Goal: Information Seeking & Learning: Learn about a topic

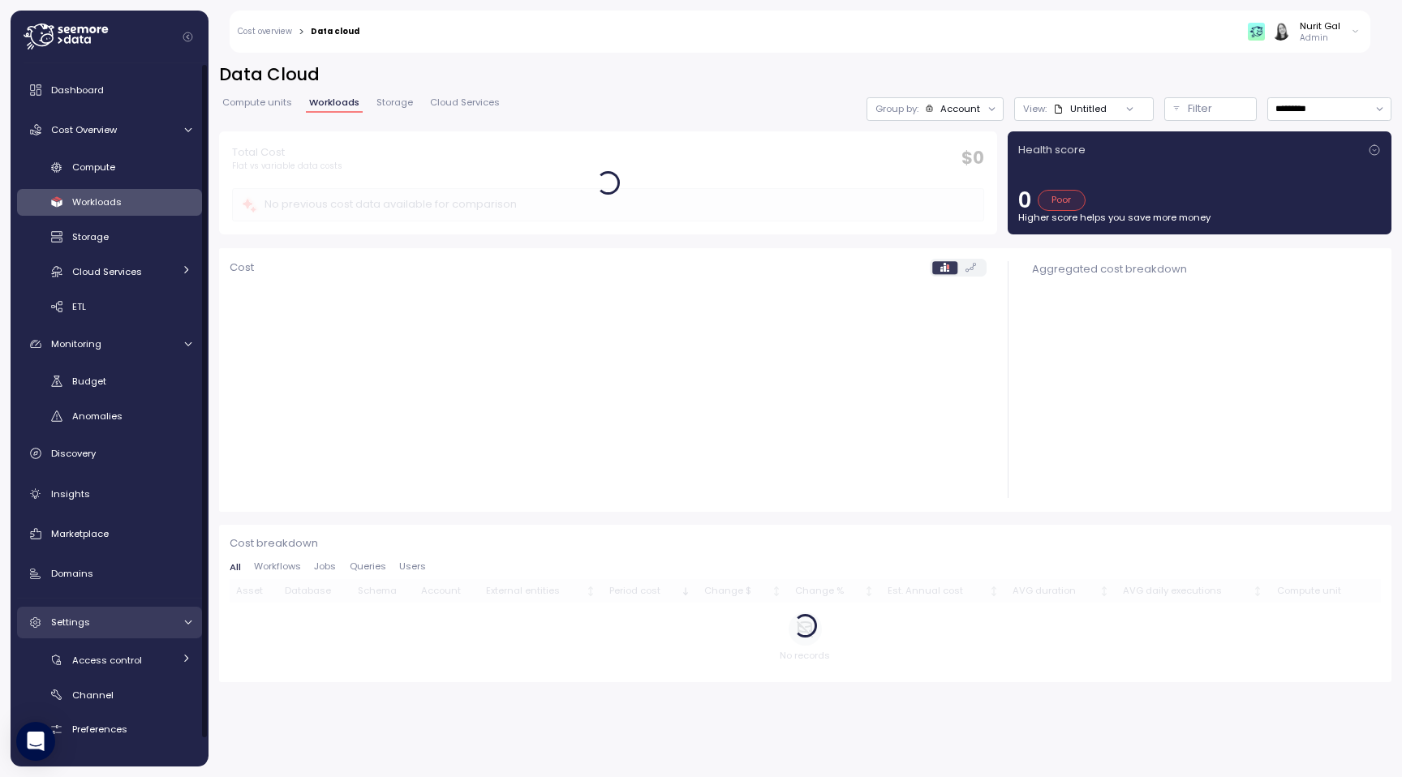
scroll to position [29, 0]
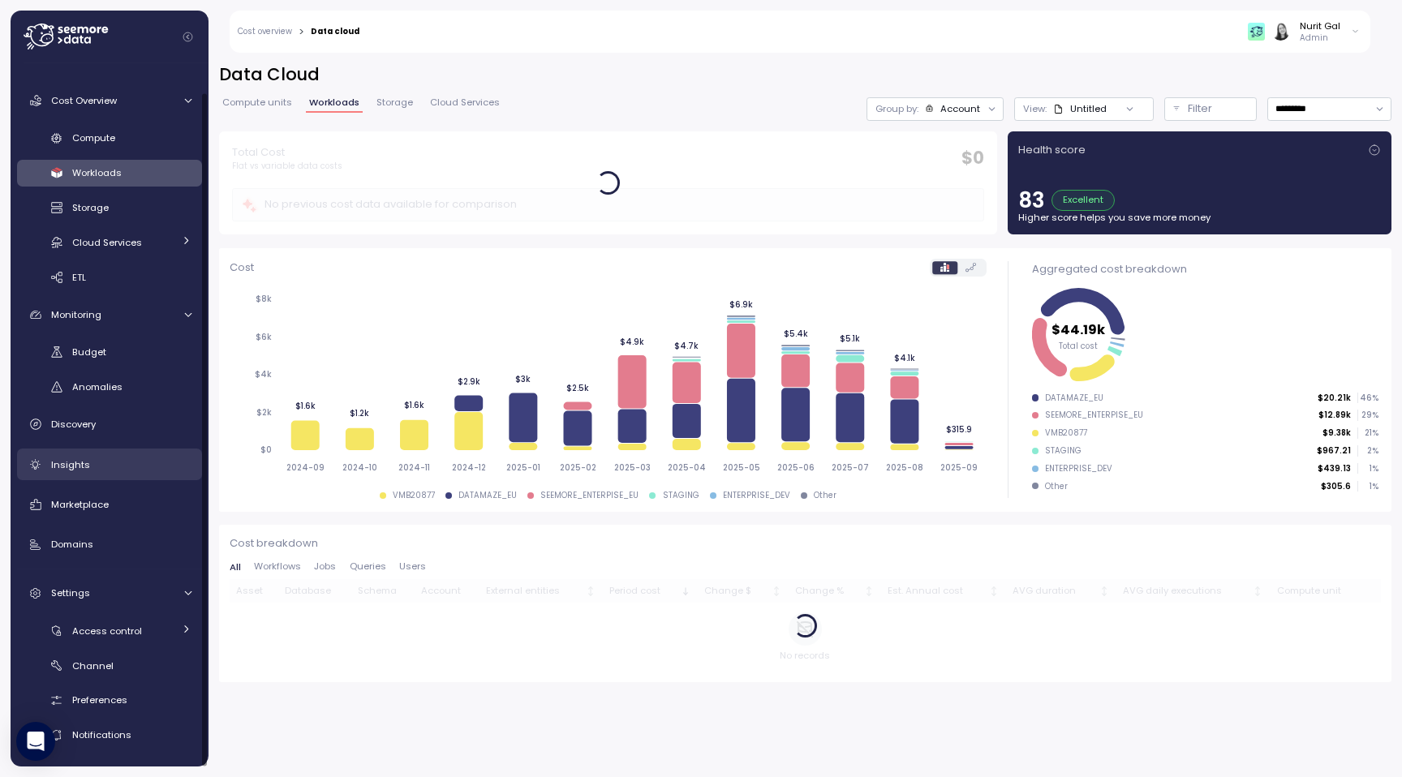
click at [108, 474] on link "Insights" at bounding box center [109, 465] width 185 height 32
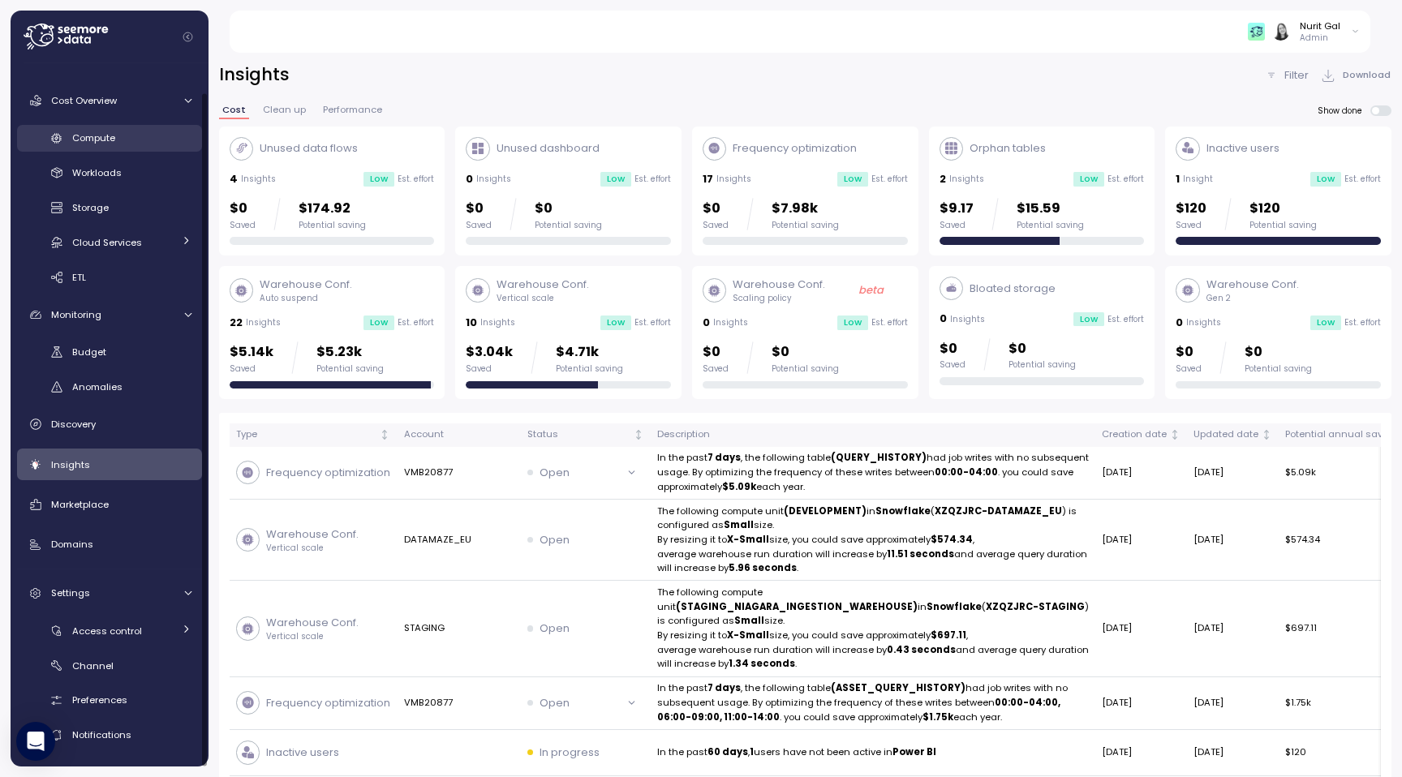
click at [97, 146] on link "Compute" at bounding box center [109, 138] width 185 height 27
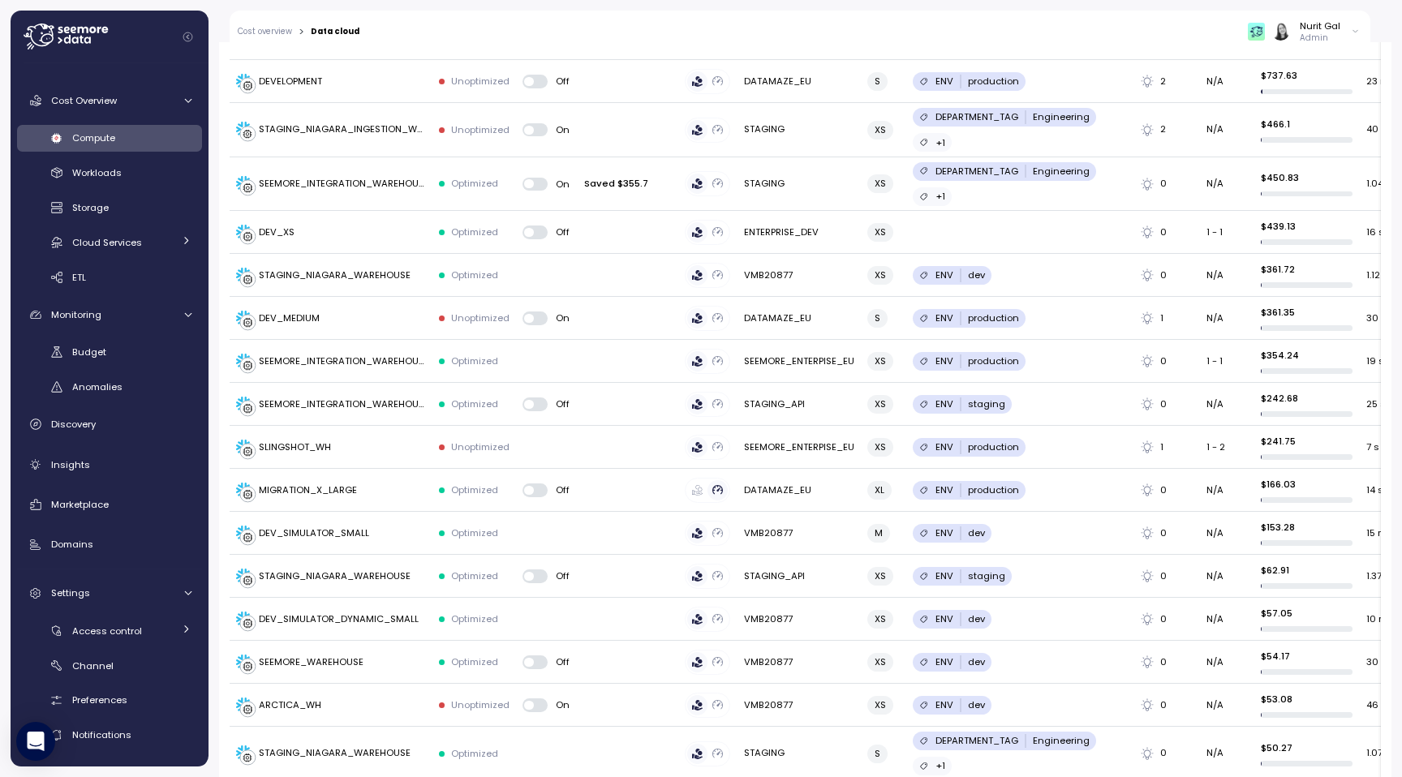
scroll to position [124, 0]
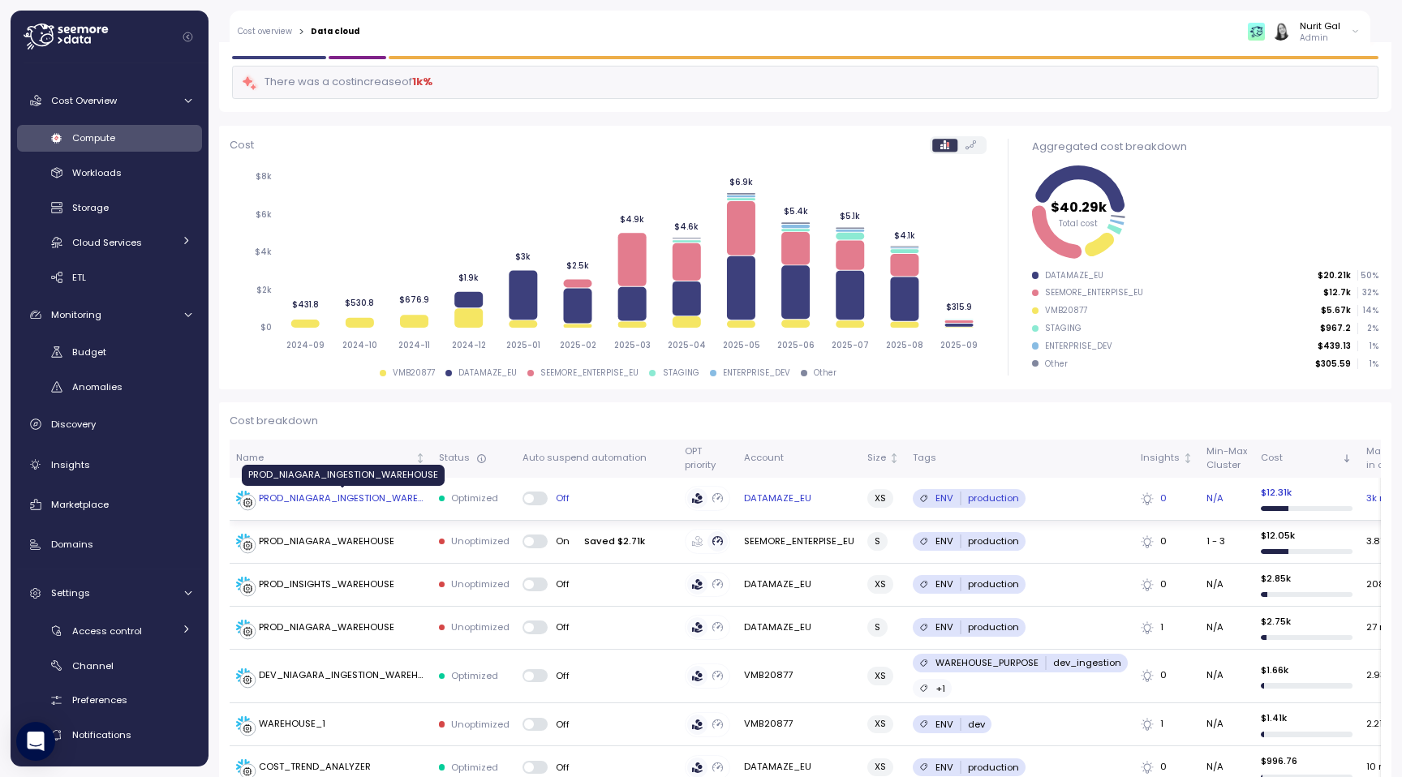
click at [338, 498] on div "PROD_NIAGARA_INGESTION_WAREHOUSE" at bounding box center [342, 499] width 167 height 15
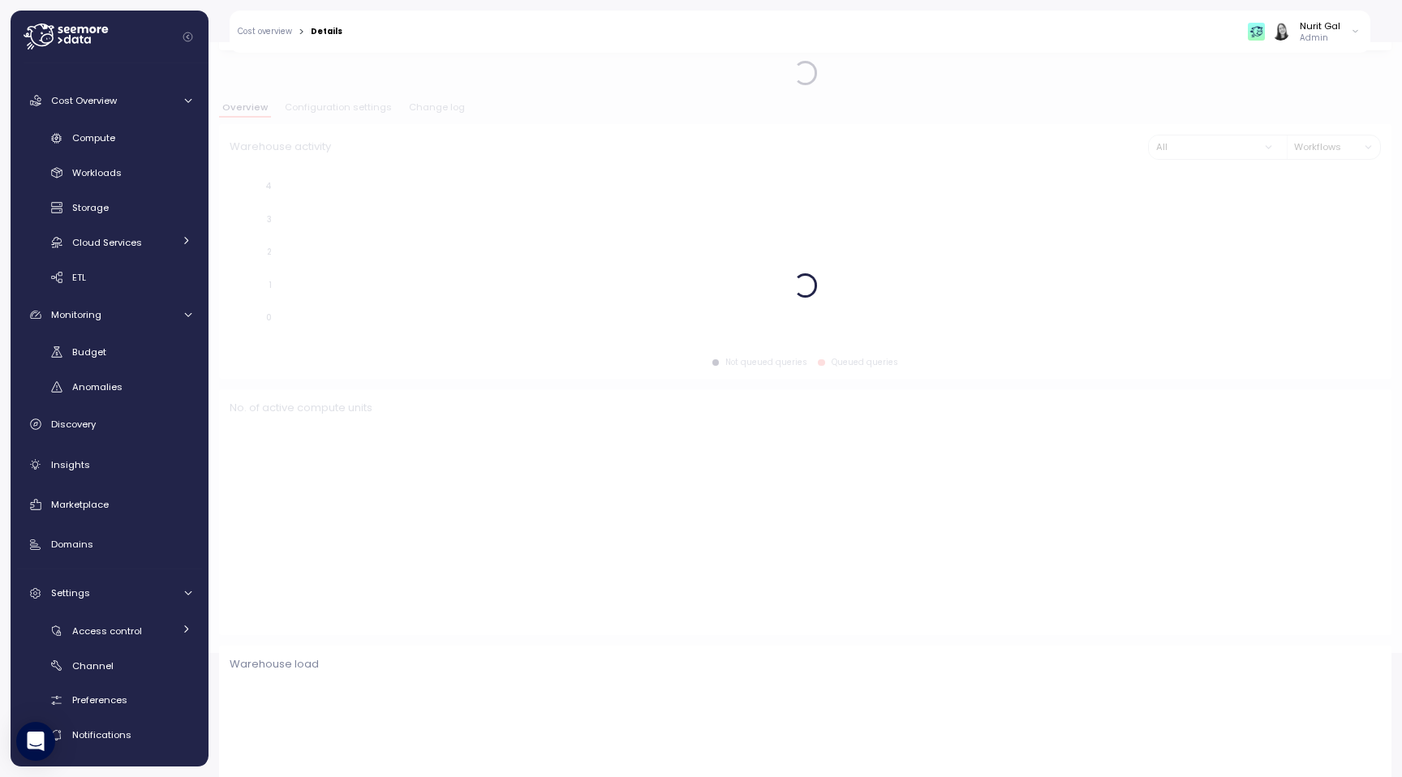
scroll to position [125, 0]
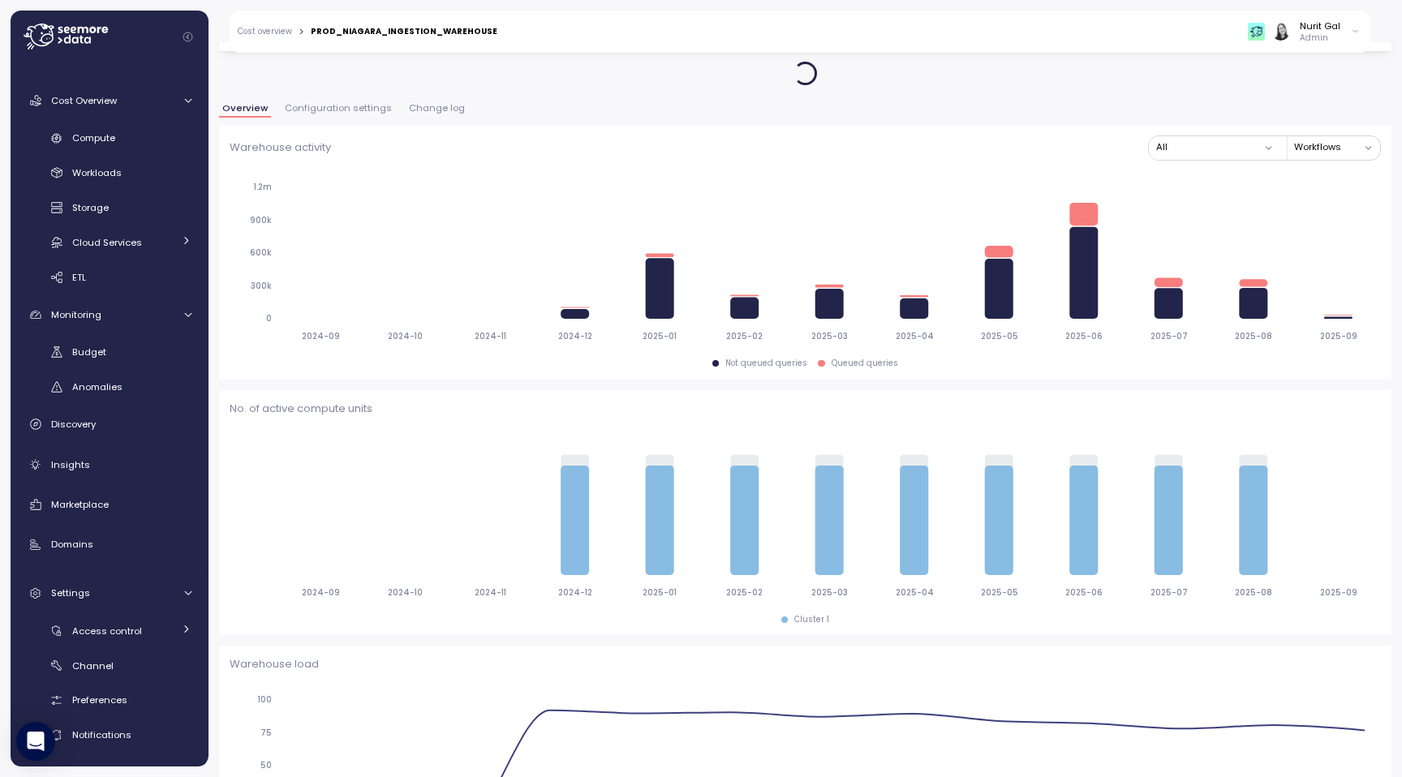
click at [433, 114] on button "Change log" at bounding box center [437, 111] width 62 height 14
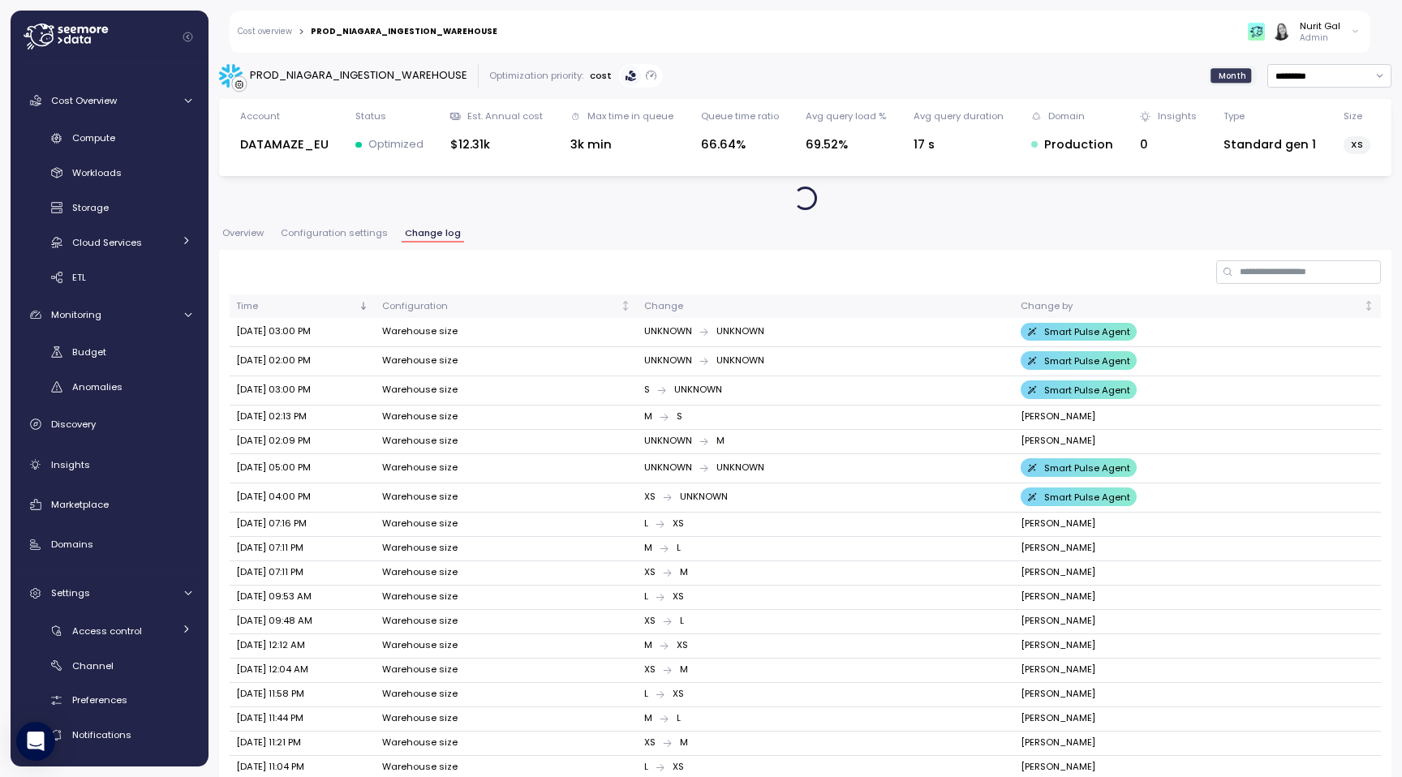
click at [359, 229] on span "Configuration settings" at bounding box center [334, 233] width 107 height 9
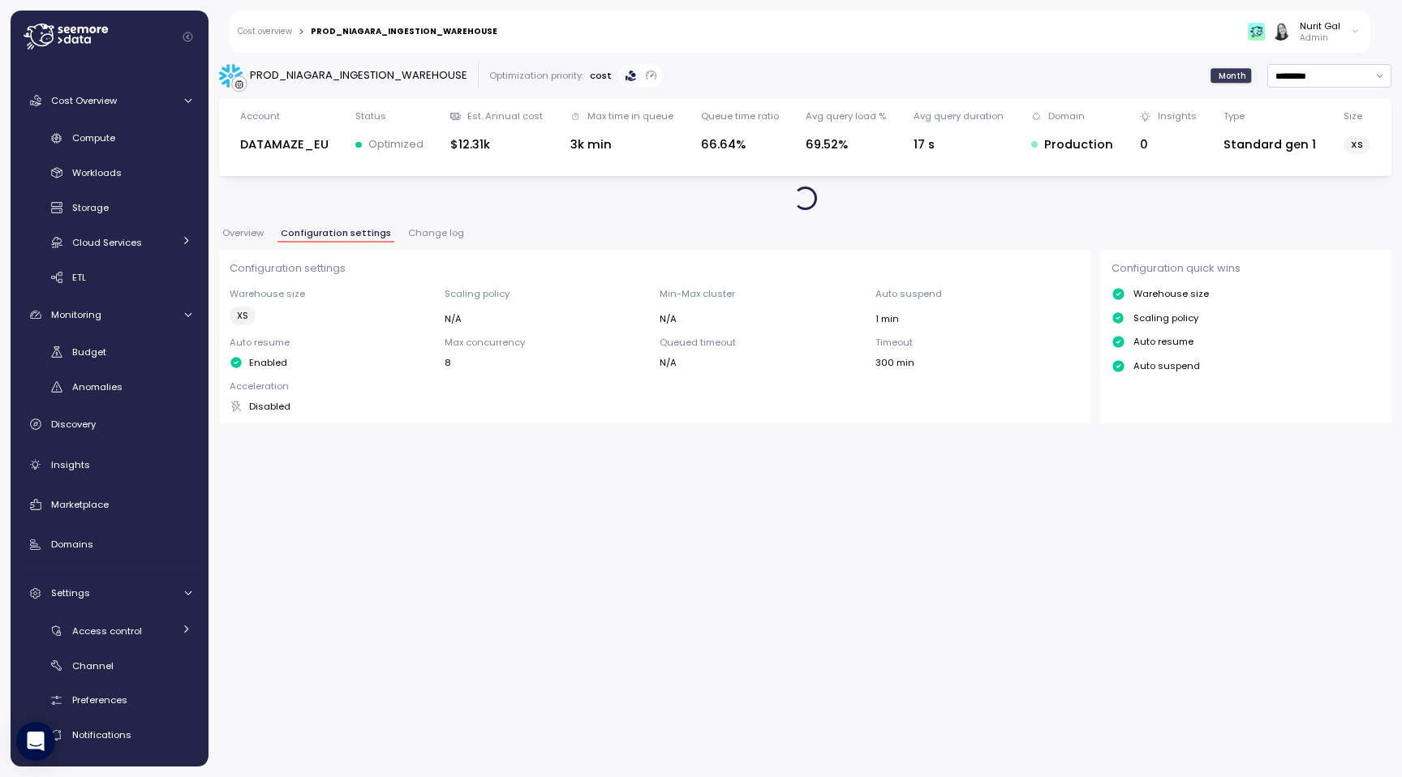
click at [405, 235] on button "Change log" at bounding box center [436, 236] width 62 height 14
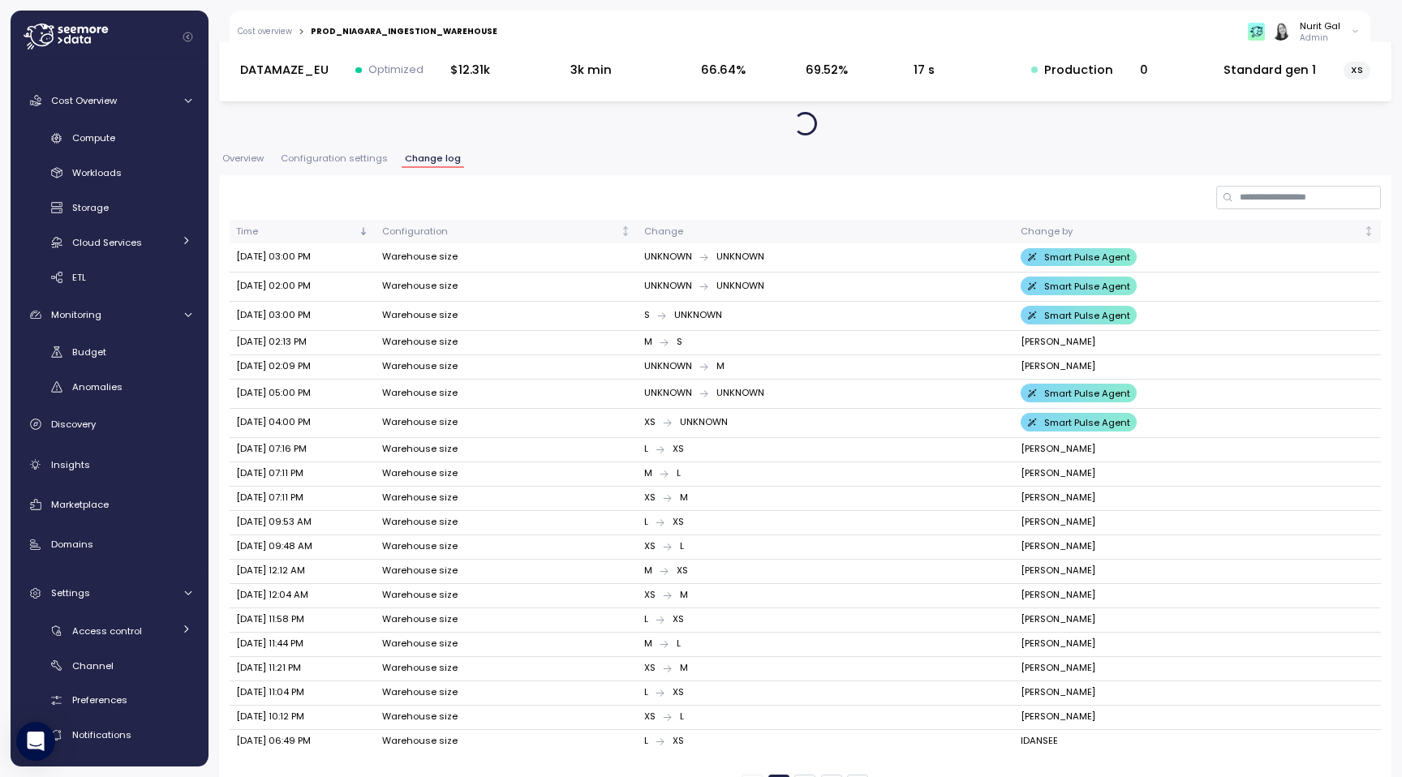
scroll to position [105, 0]
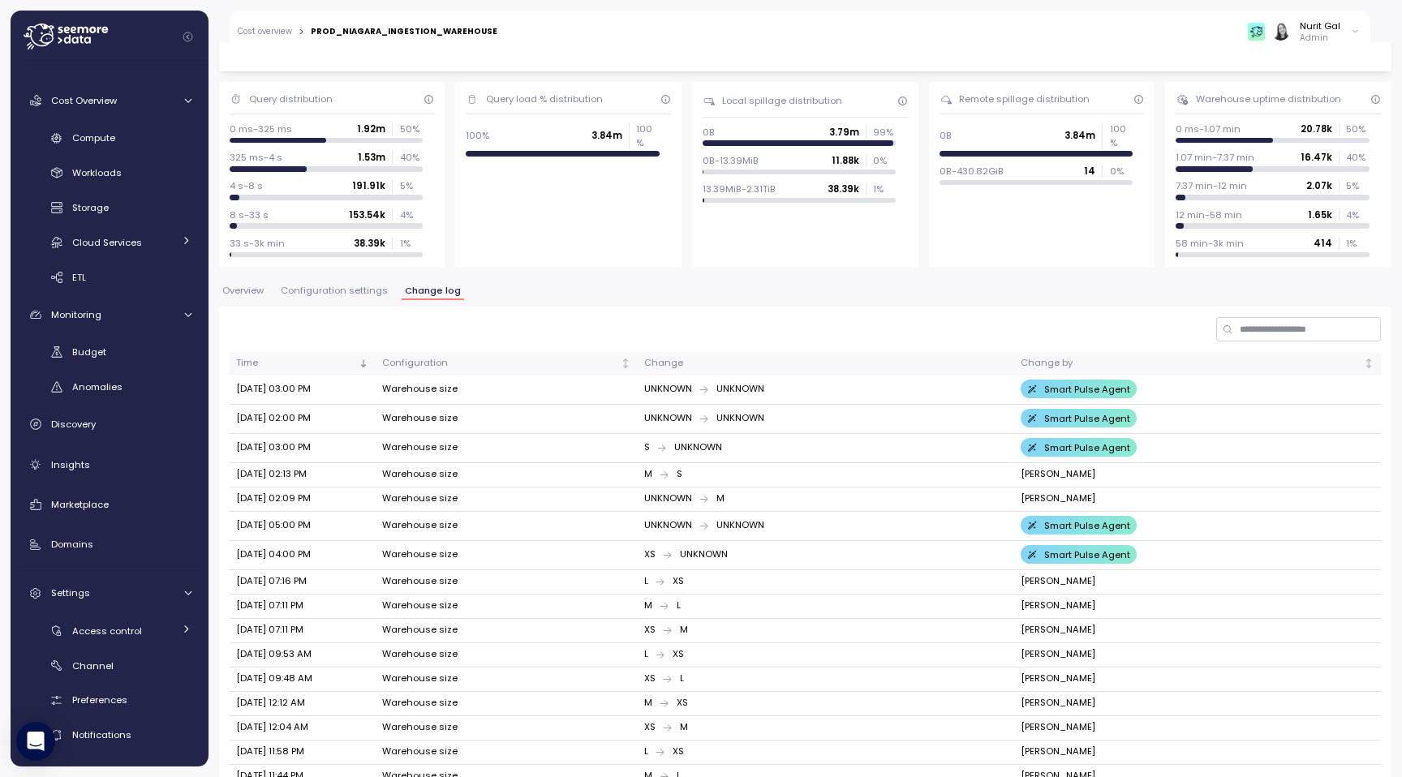
click at [401, 487] on td "Warehouse size" at bounding box center [507, 499] width 262 height 24
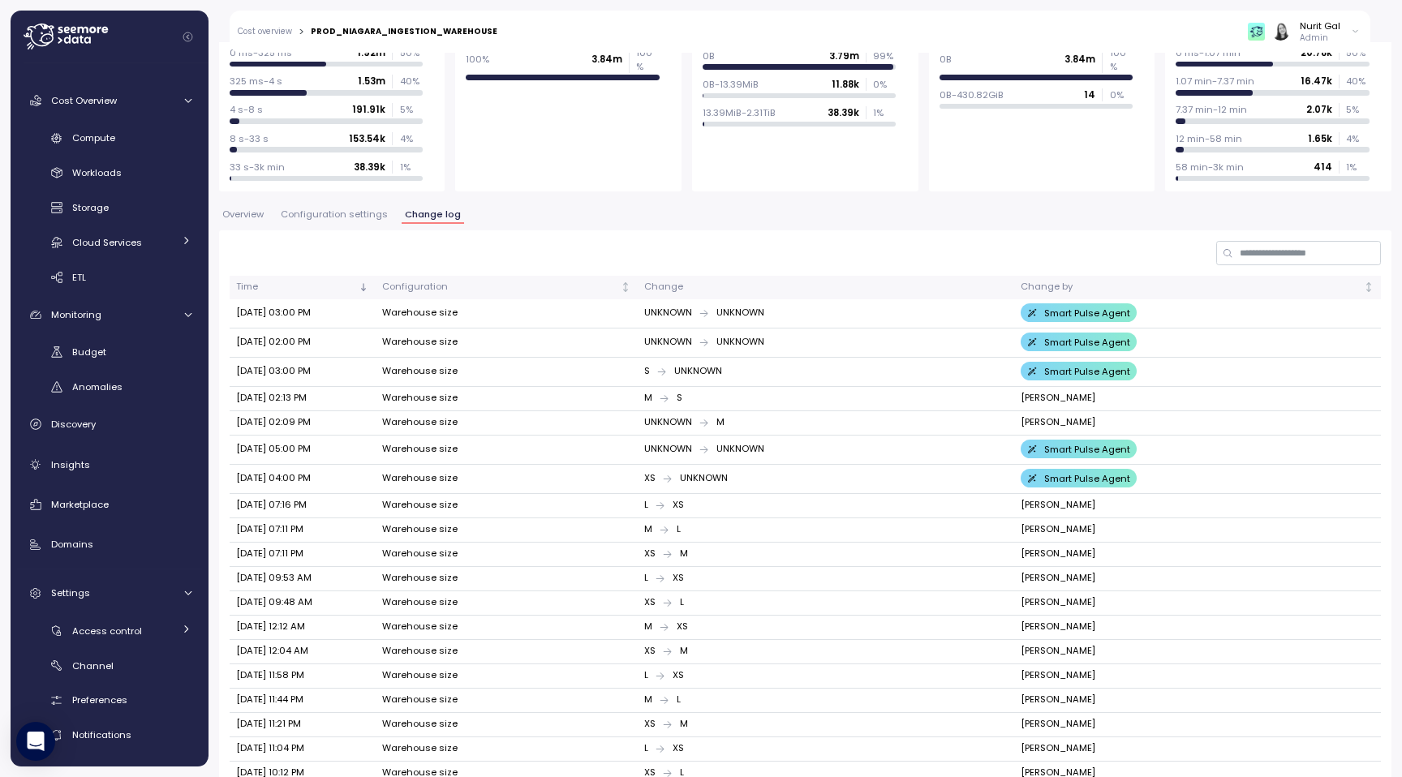
scroll to position [178, 0]
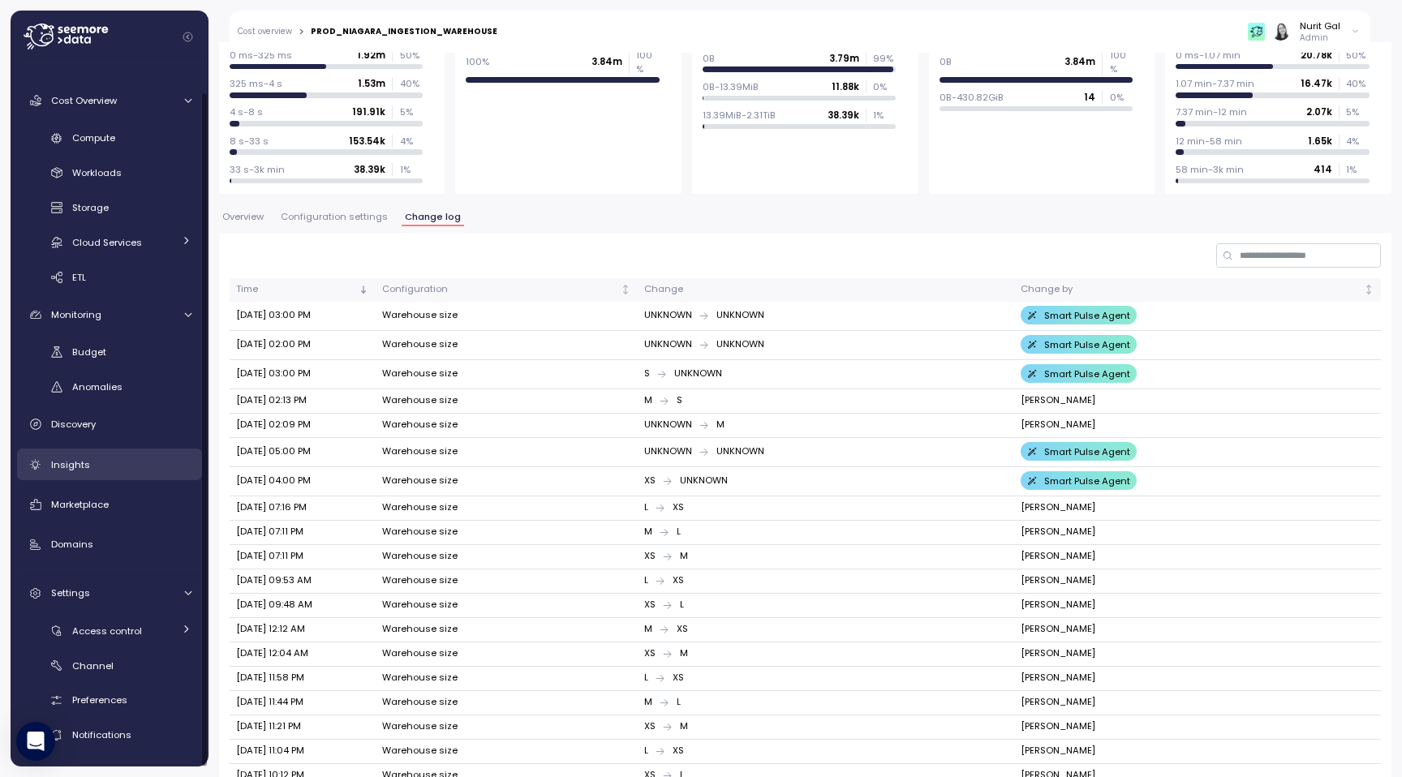
click at [108, 479] on link "Insights" at bounding box center [109, 465] width 185 height 32
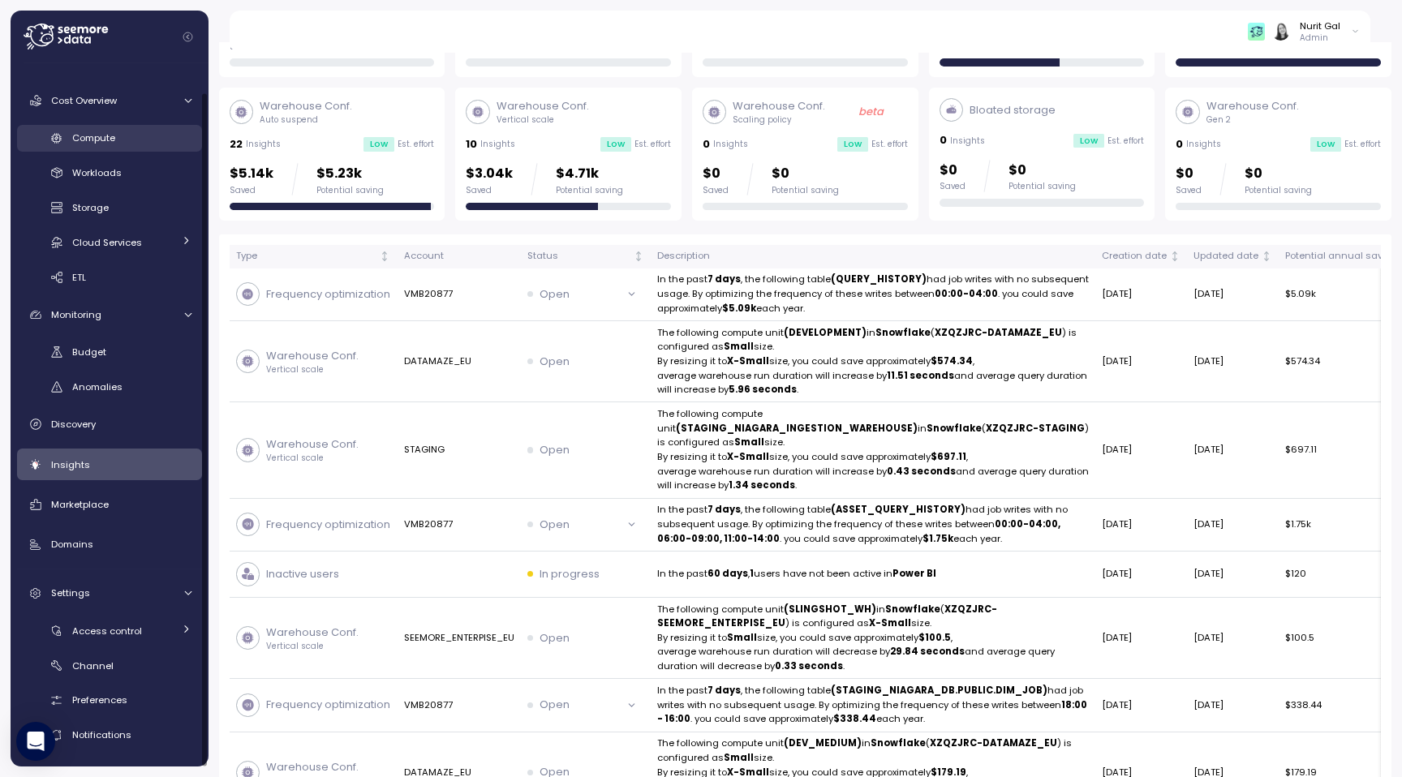
click at [136, 139] on div "Compute" at bounding box center [131, 138] width 119 height 16
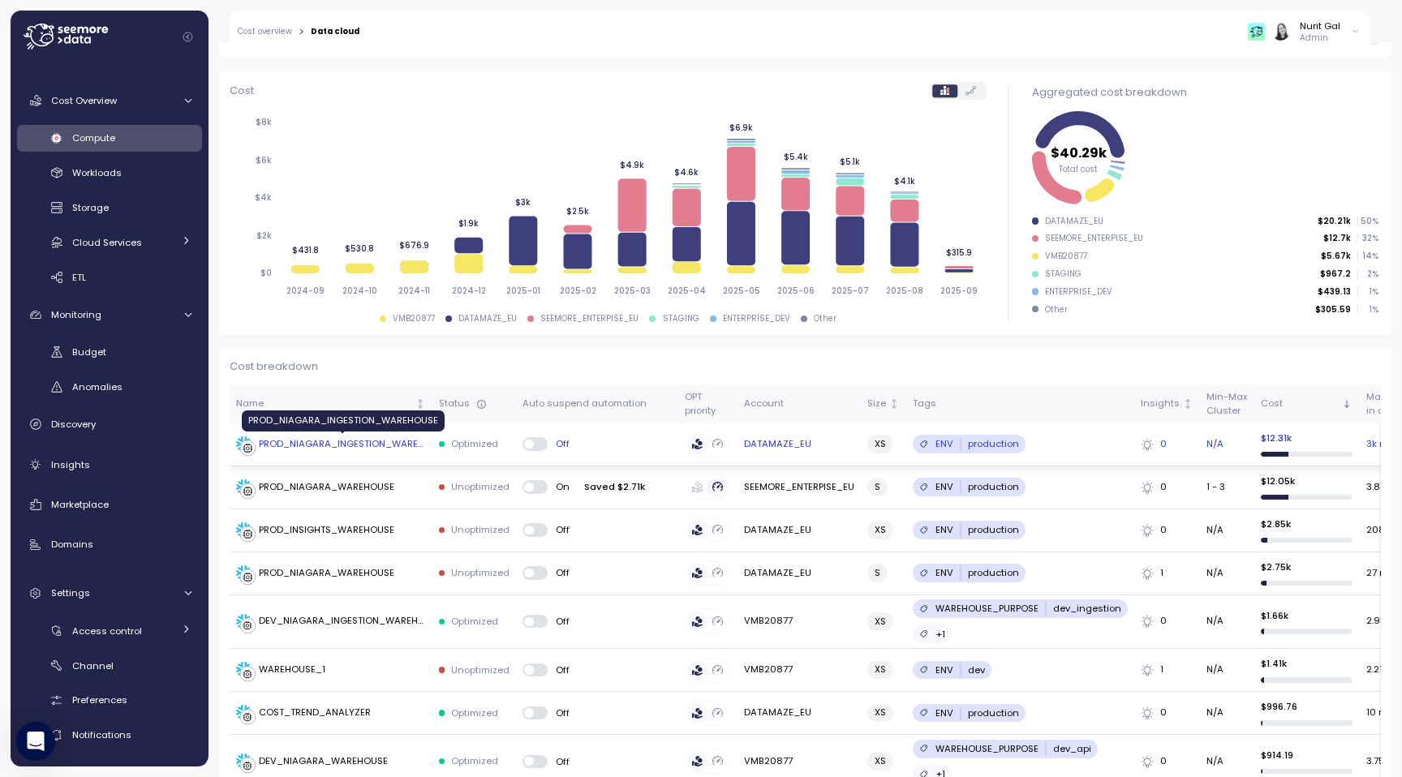
click at [383, 441] on div "PROD_NIAGARA_INGESTION_WAREHOUSE" at bounding box center [342, 444] width 167 height 15
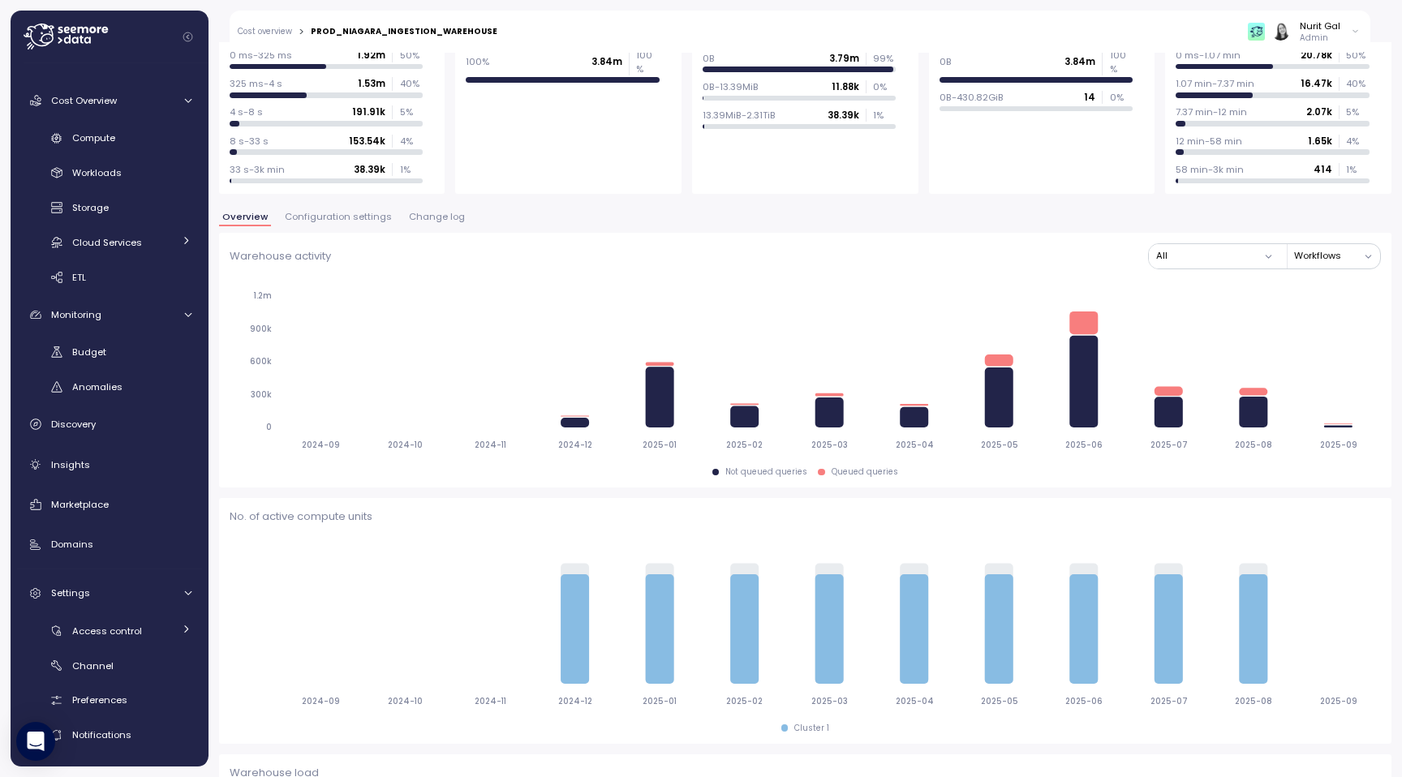
click at [433, 221] on span "Change log" at bounding box center [437, 217] width 56 height 9
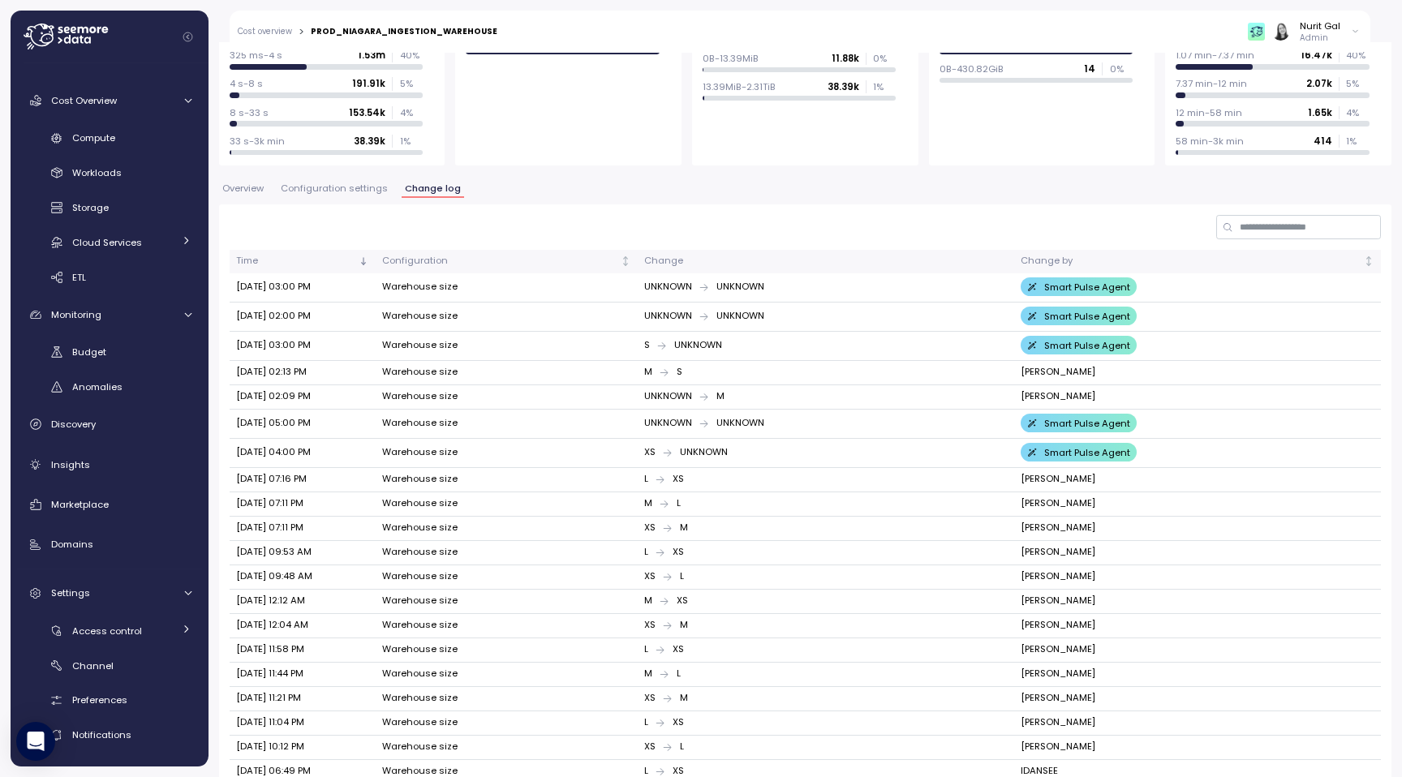
scroll to position [211, 0]
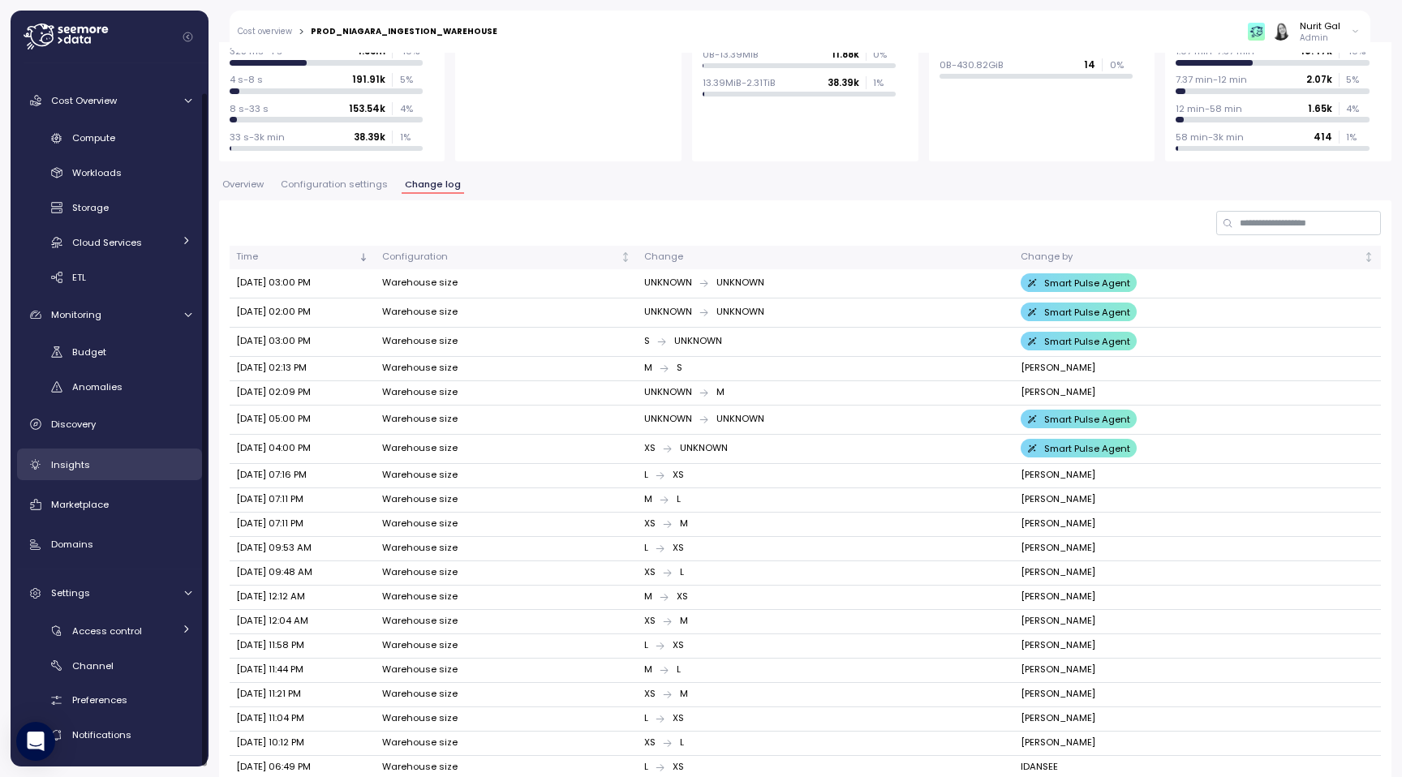
click at [106, 476] on link "Insights" at bounding box center [109, 465] width 185 height 32
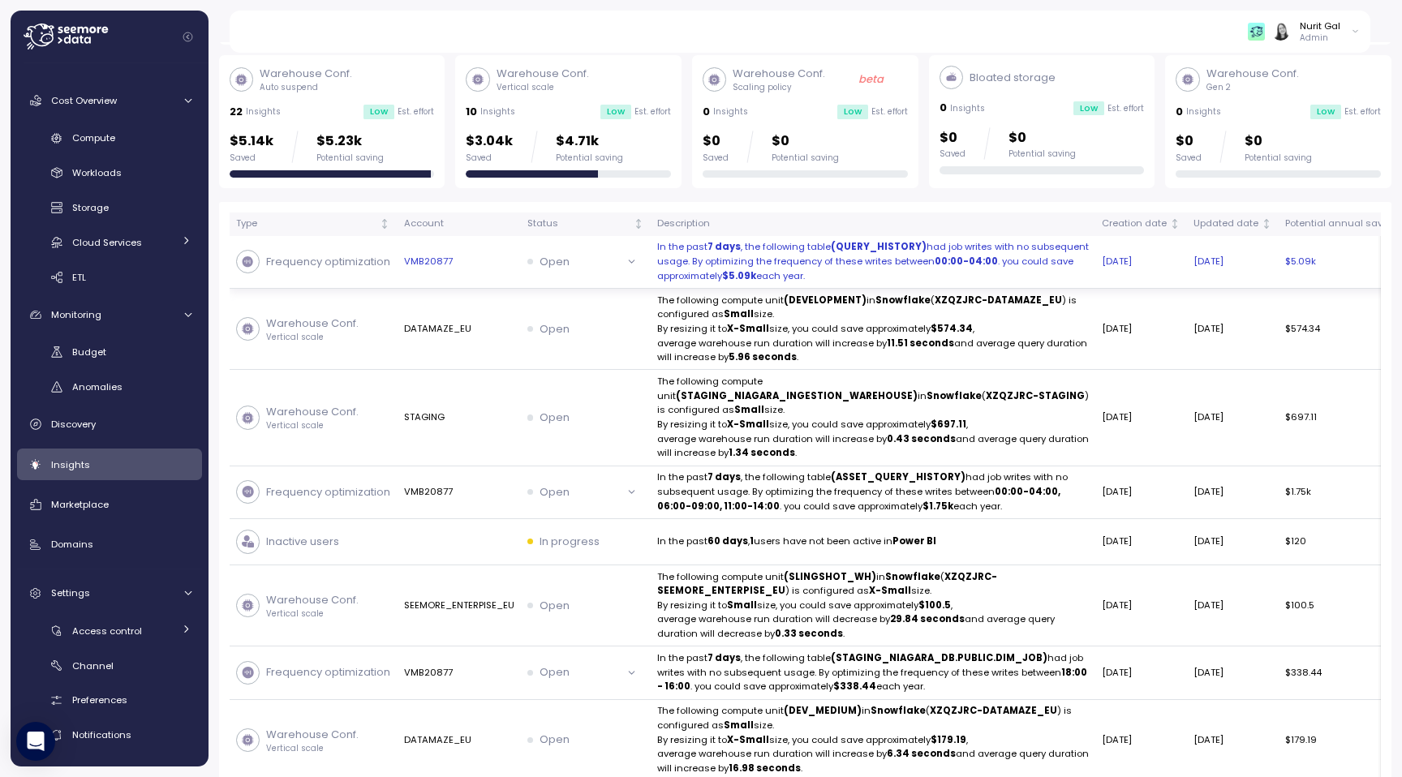
click at [796, 265] on p "In the past 7 days , the following table (QUERY_HISTORY) had job writes with no…" at bounding box center [873, 261] width 432 height 43
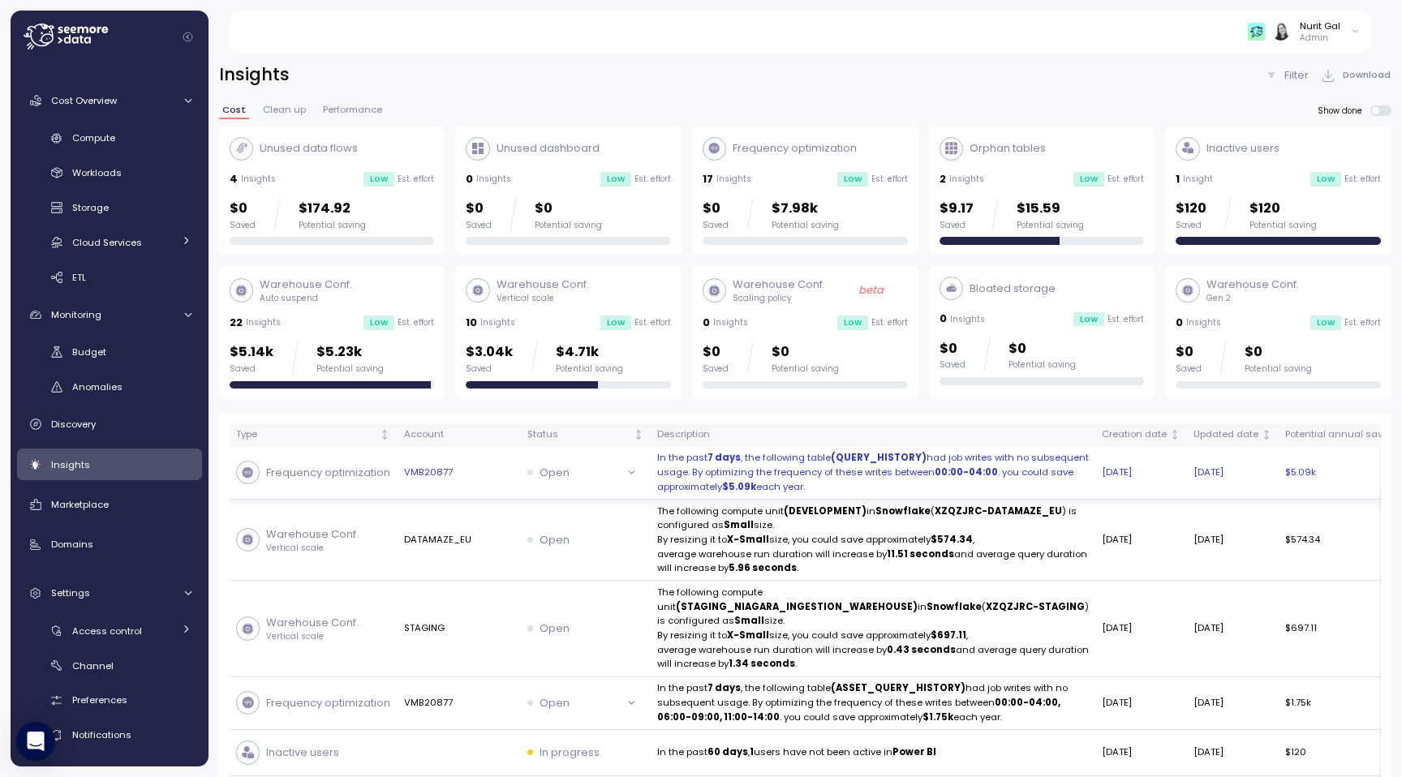
click at [934, 479] on strong "00:00-04:00" at bounding box center [965, 472] width 63 height 13
